Goal: Information Seeking & Learning: Learn about a topic

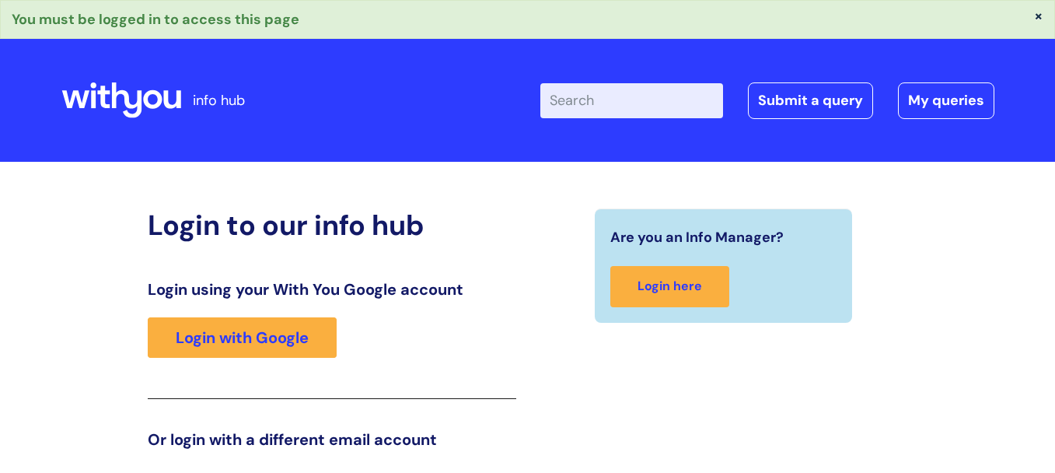
scroll to position [35, 0]
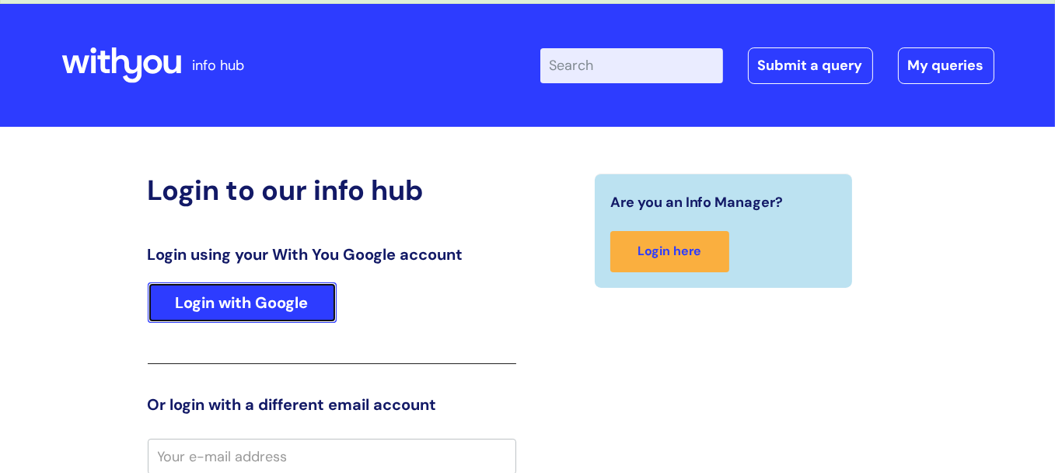
click at [261, 298] on link "Login with Google" at bounding box center [242, 302] width 189 height 40
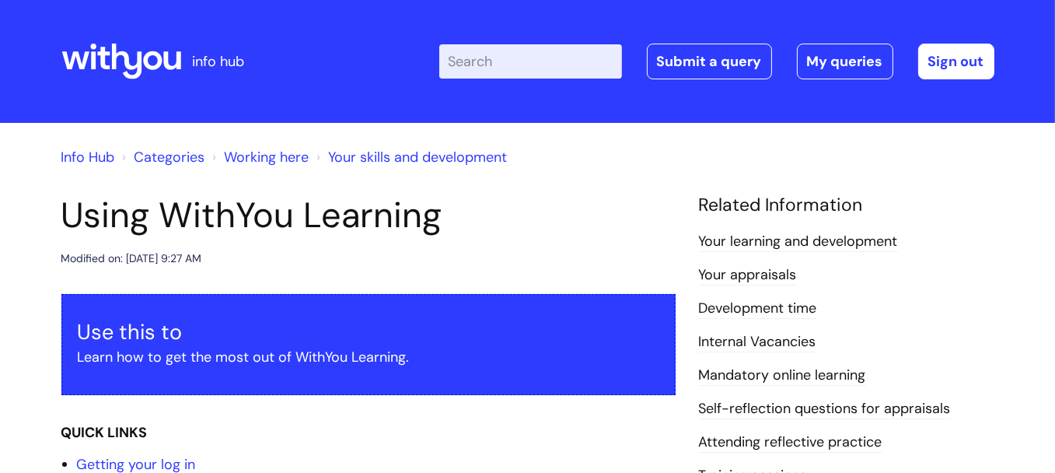
click at [759, 276] on link "Your appraisals" at bounding box center [748, 275] width 98 height 20
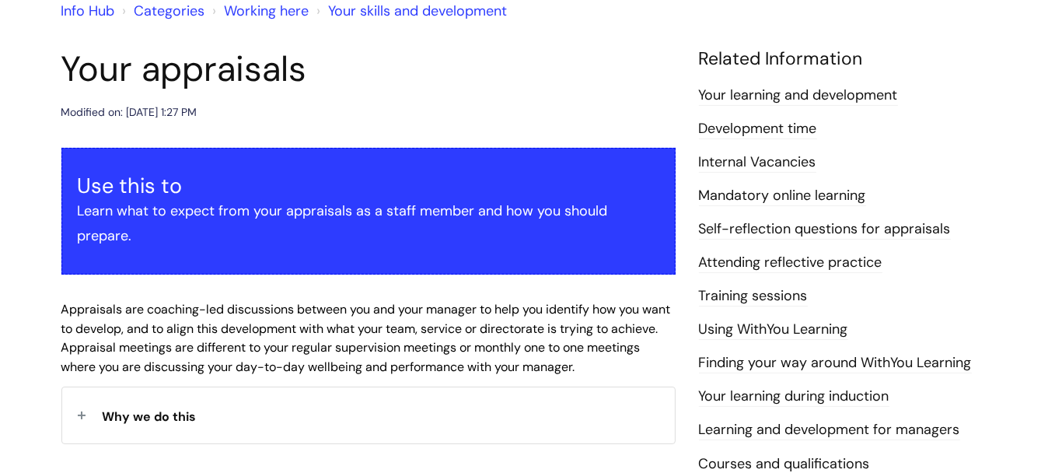
scroll to position [90, 0]
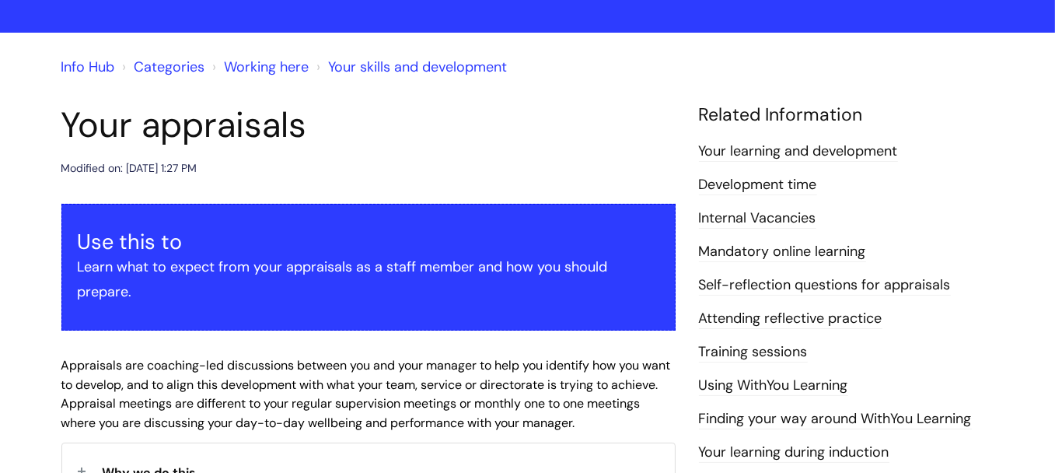
click at [751, 215] on link "Internal Vacancies" at bounding box center [757, 218] width 117 height 20
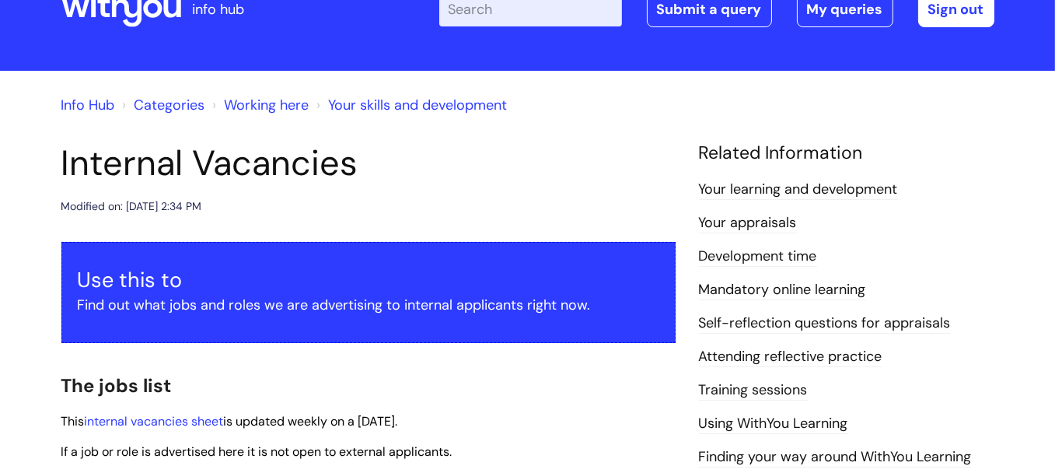
scroll to position [51, 0]
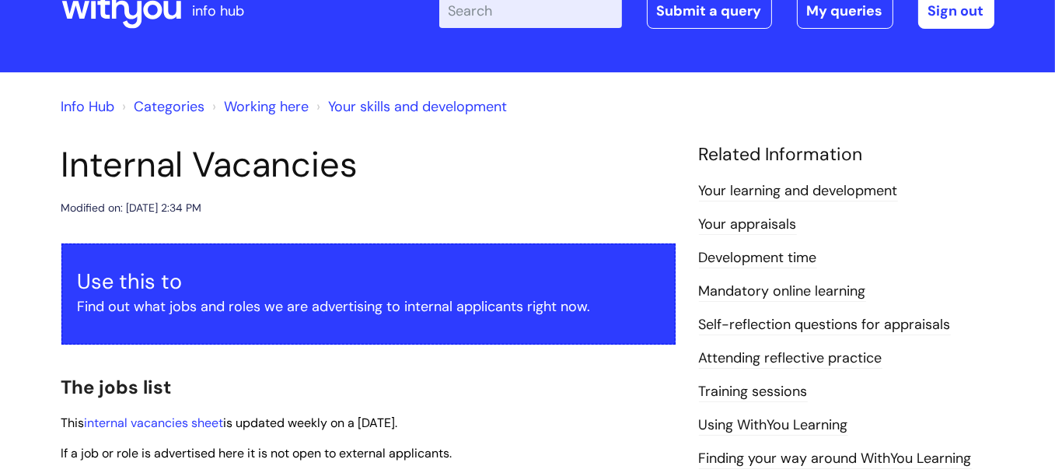
click at [793, 182] on link "Your learning and development" at bounding box center [798, 191] width 199 height 20
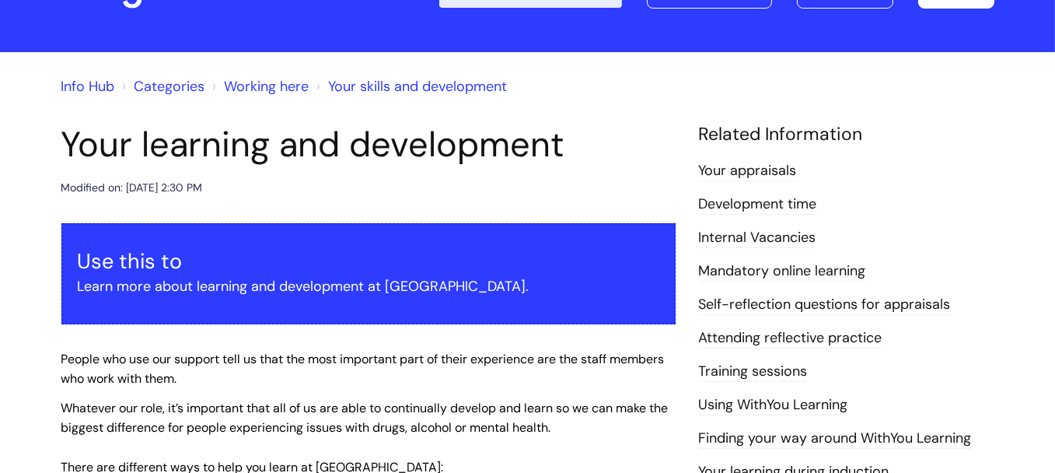
scroll to position [25, 0]
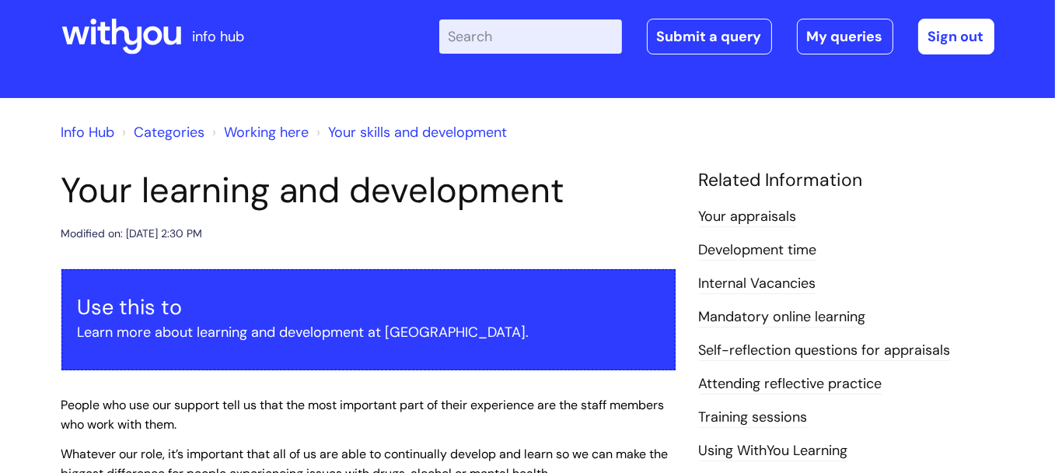
click at [144, 38] on icon at bounding box center [152, 35] width 19 height 19
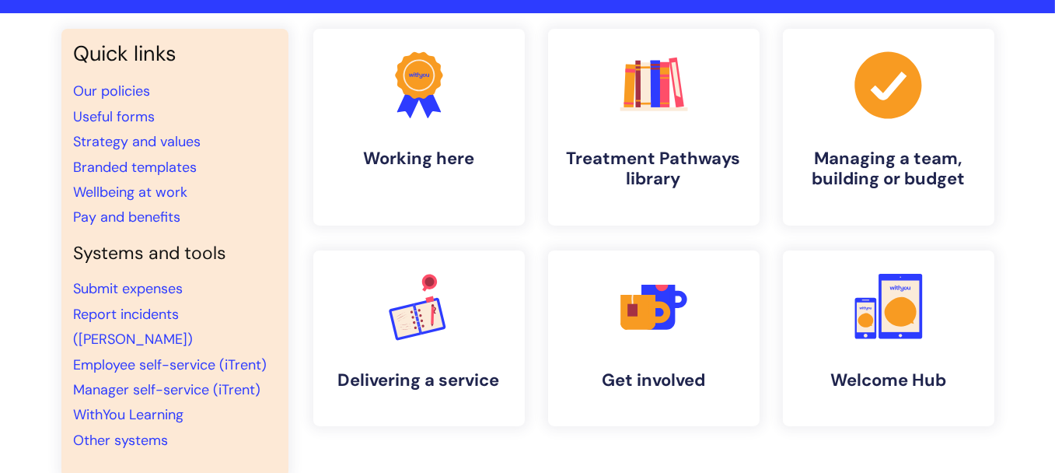
scroll to position [107, 0]
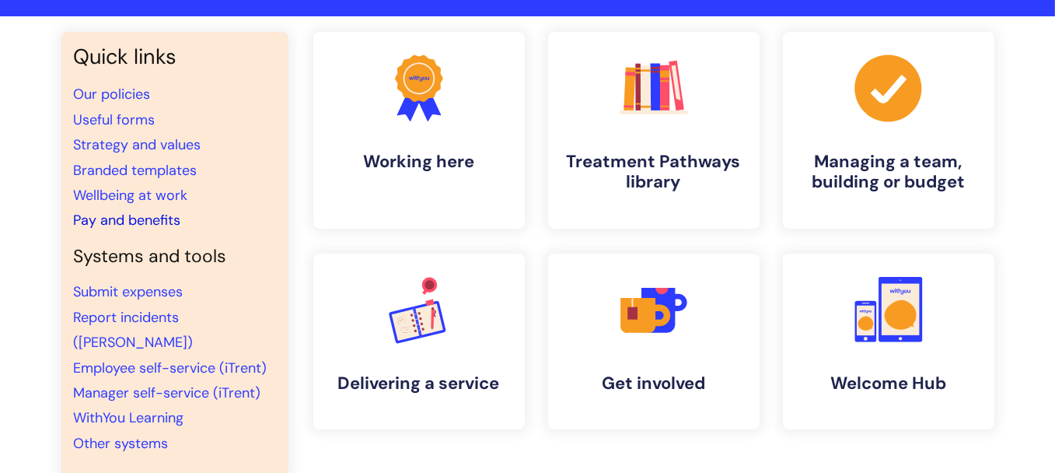
click at [166, 227] on link "Pay and benefits" at bounding box center [127, 220] width 107 height 19
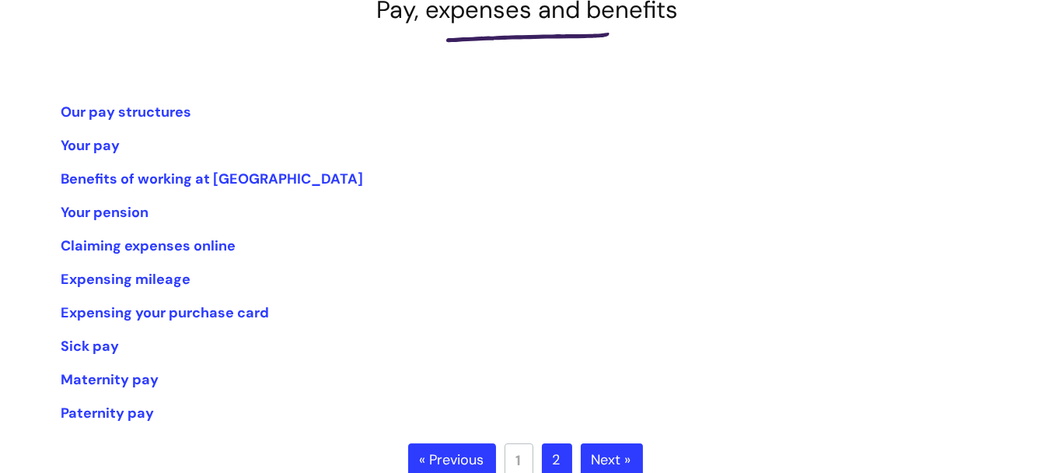
scroll to position [247, 0]
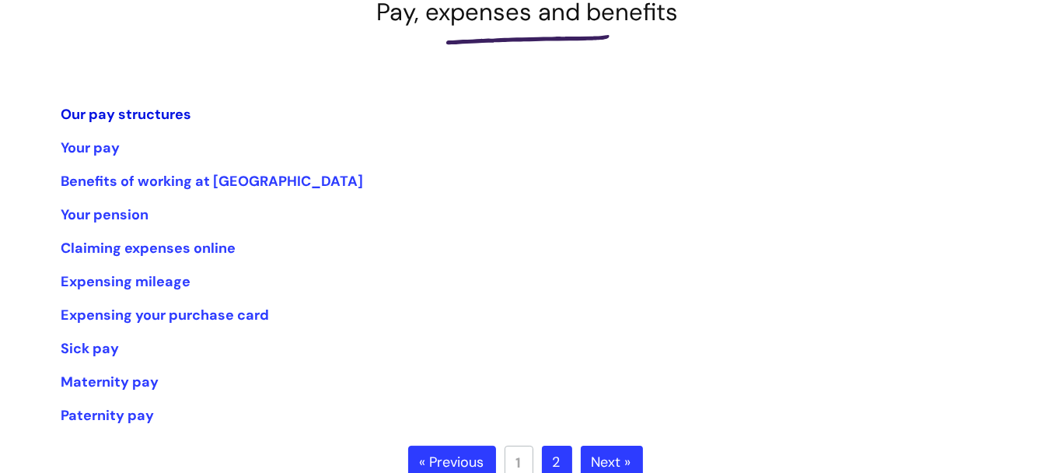
click at [145, 120] on link "Our pay structures" at bounding box center [126, 114] width 131 height 19
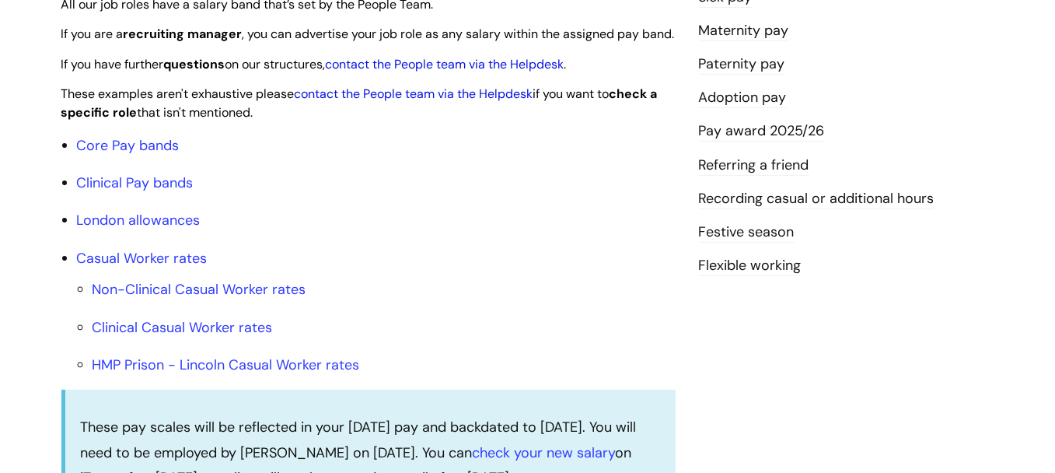
scroll to position [485, 0]
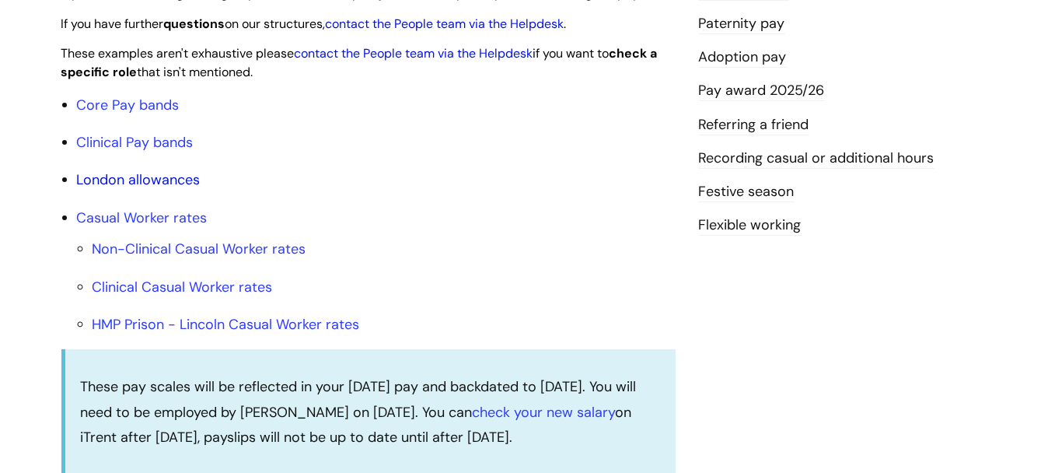
click at [126, 189] on link "London allowances" at bounding box center [139, 179] width 124 height 19
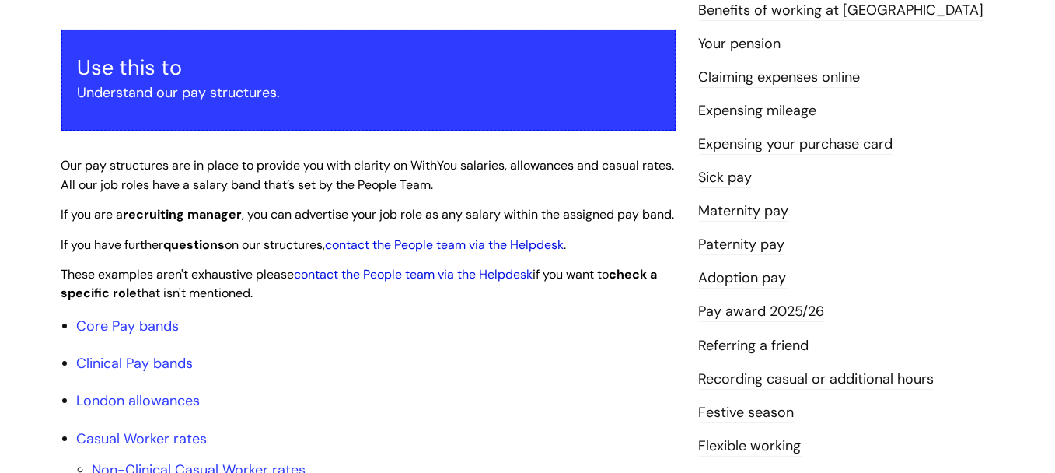
scroll to position [142, 0]
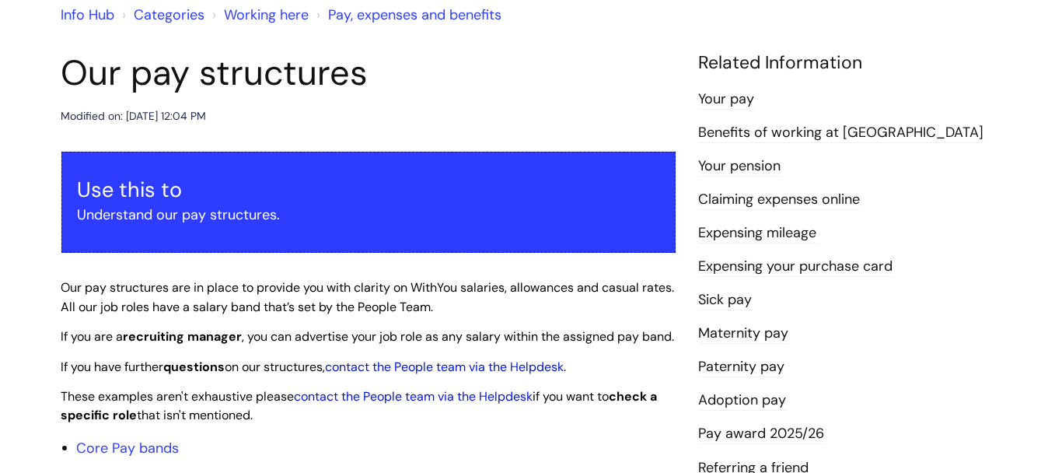
click at [787, 139] on link "Benefits of working at WithYou" at bounding box center [841, 133] width 285 height 20
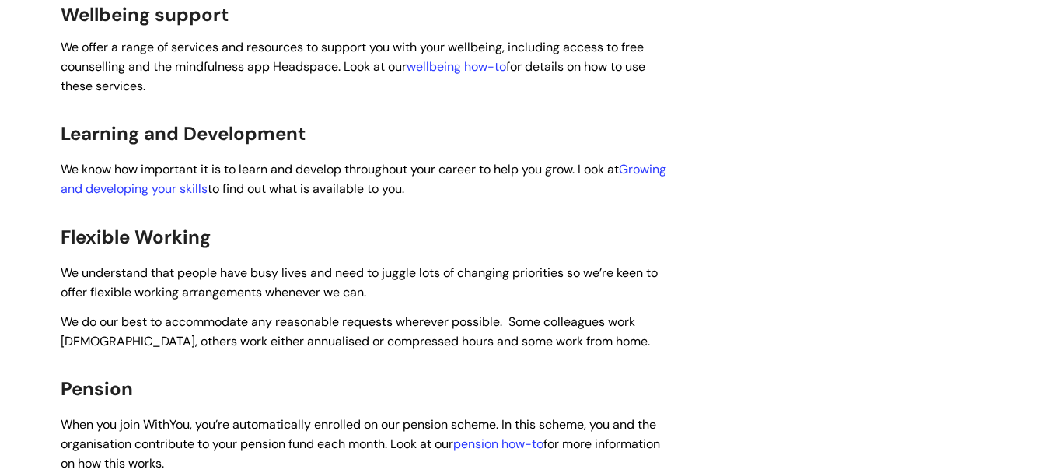
scroll to position [797, 0]
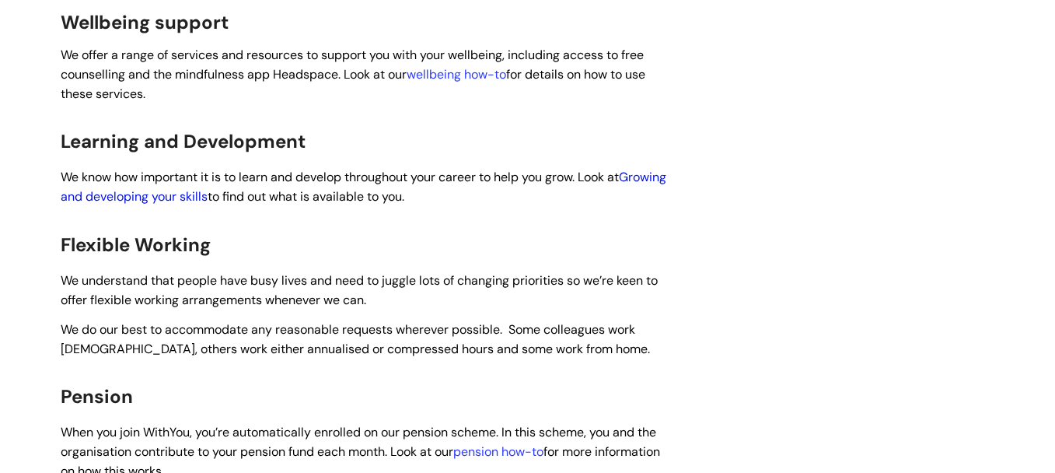
click at [245, 171] on link "Growing and developing your skills" at bounding box center [364, 187] width 606 height 36
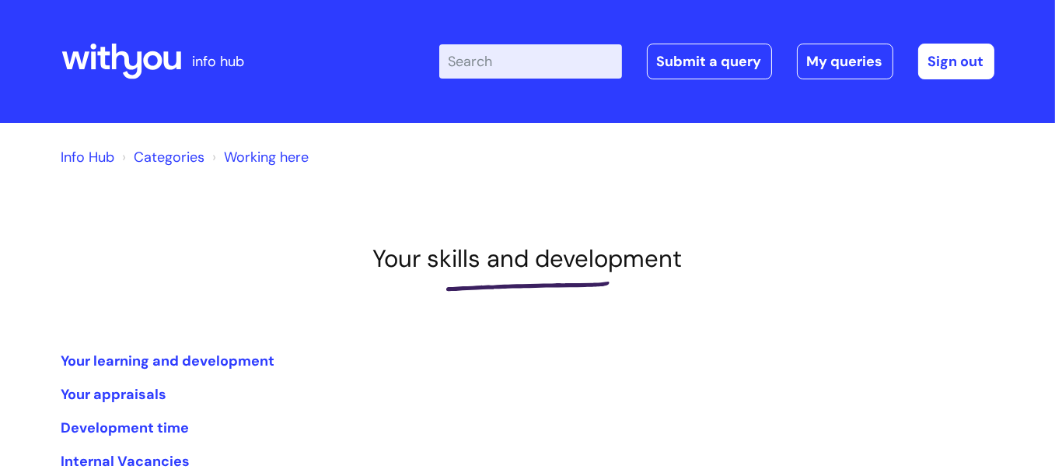
drag, startPoint x: 1055, startPoint y: 95, endPoint x: 1040, endPoint y: 184, distance: 89.9
click at [1040, 184] on div "info hub Enter your search term here... Search Submit a query My queries Welcom…" at bounding box center [527, 236] width 1055 height 473
click at [167, 348] on li "Your learning and development" at bounding box center [527, 360] width 933 height 25
click at [165, 357] on link "Your learning and development" at bounding box center [168, 361] width 214 height 19
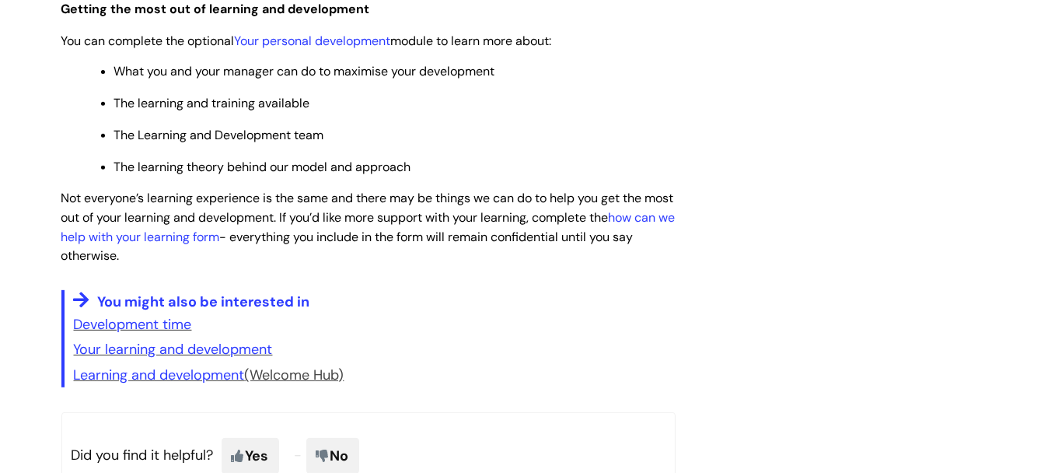
scroll to position [853, 0]
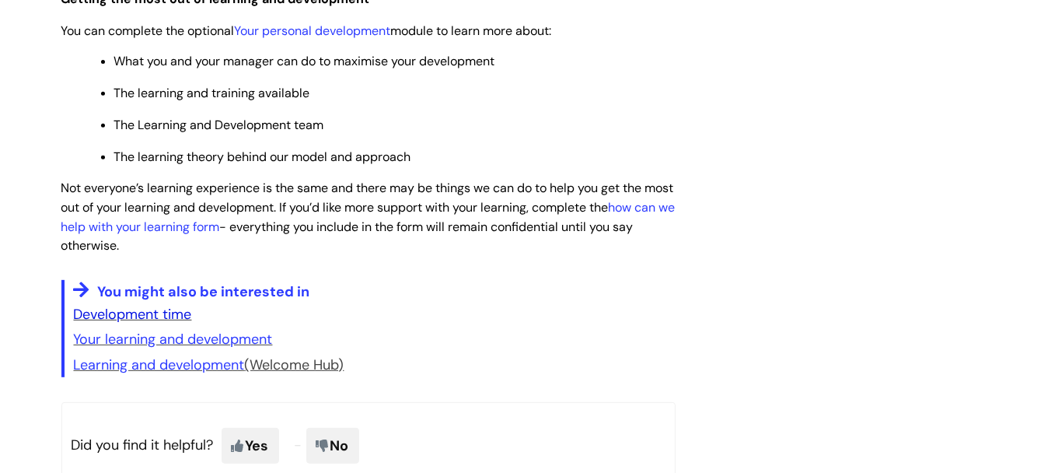
click at [173, 319] on link "Development time" at bounding box center [133, 314] width 118 height 19
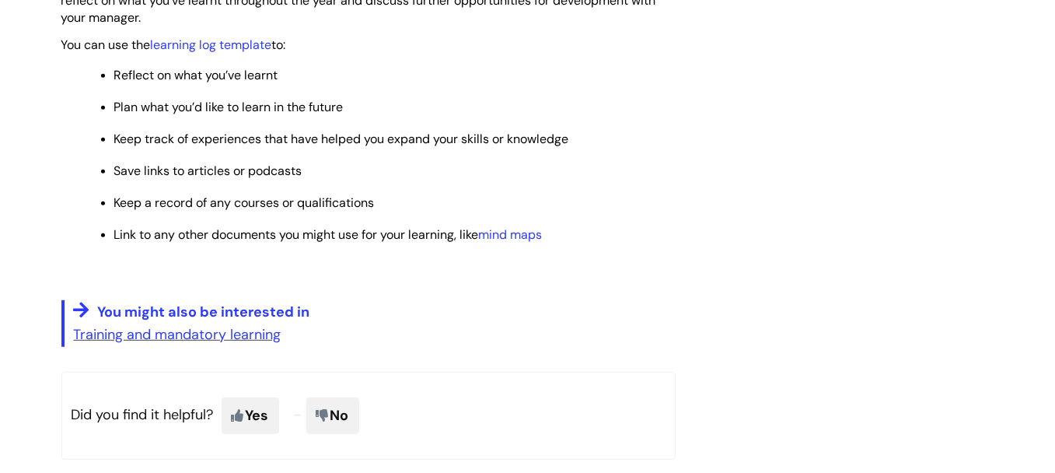
scroll to position [1322, 0]
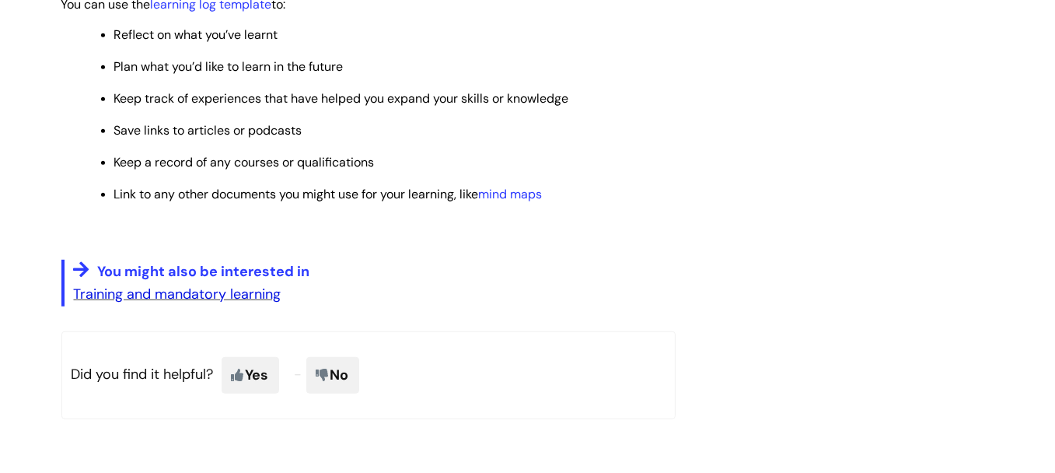
click at [223, 301] on link "Training and mandatory learning" at bounding box center [178, 294] width 208 height 19
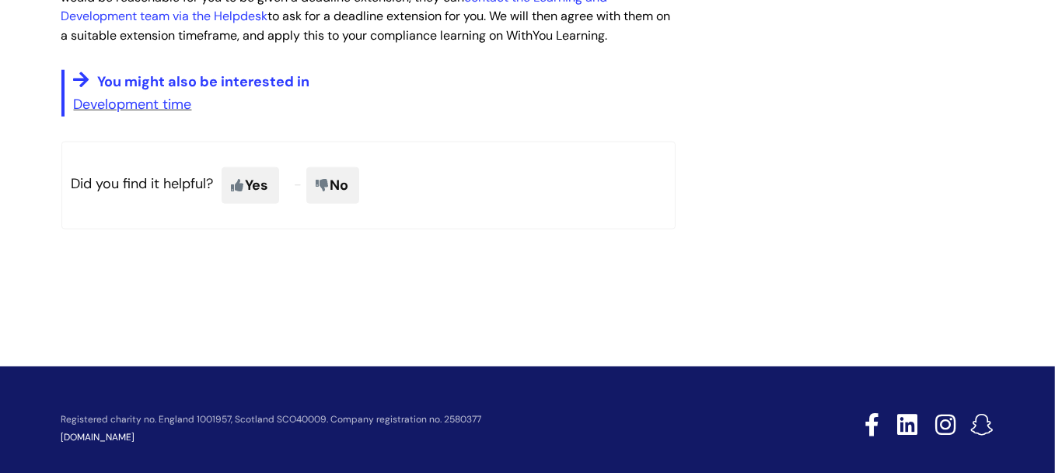
scroll to position [113, 0]
